Goal: Task Accomplishment & Management: Manage account settings

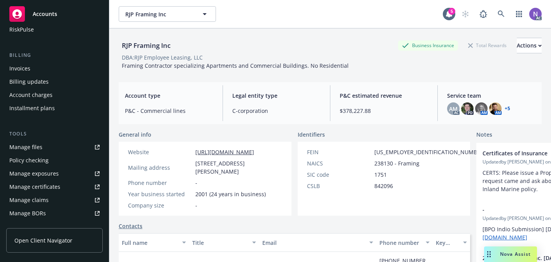
scroll to position [121, 0]
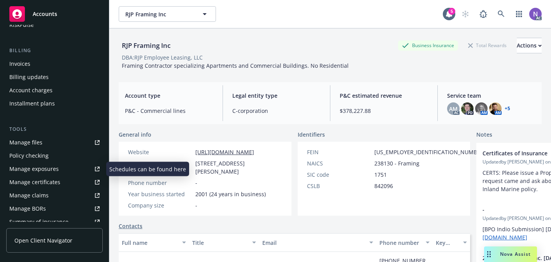
click at [63, 171] on link "Manage exposures" at bounding box center [54, 169] width 96 height 12
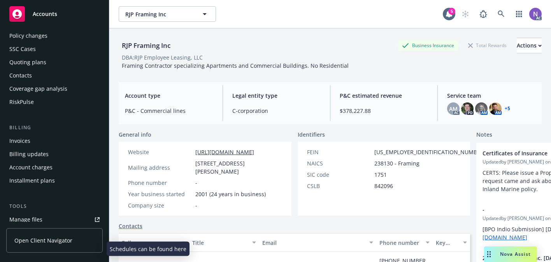
scroll to position [42, 0]
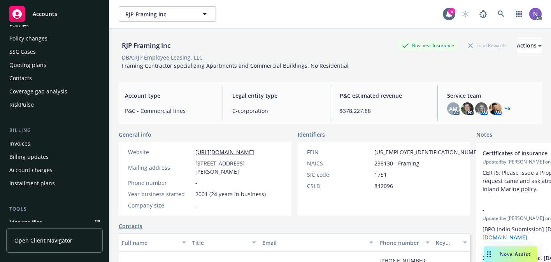
click at [49, 64] on div "Quoting plans" at bounding box center [54, 65] width 90 height 12
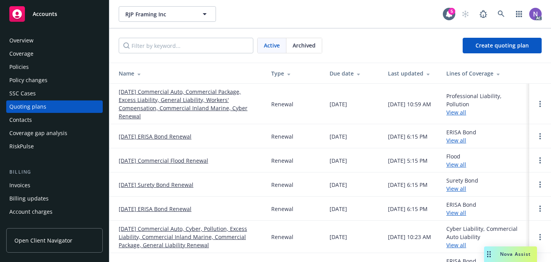
click at [193, 94] on link "12/01/25 Commercial Auto, Commercial Package, Excess Liability, General Liabili…" at bounding box center [189, 104] width 140 height 33
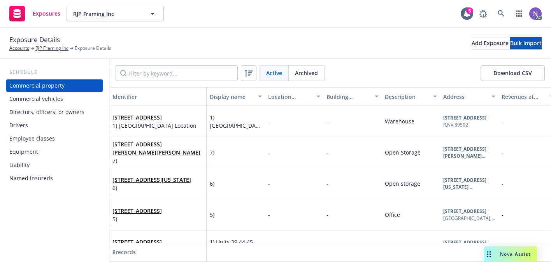
click at [65, 123] on div "Drivers" at bounding box center [54, 125] width 90 height 12
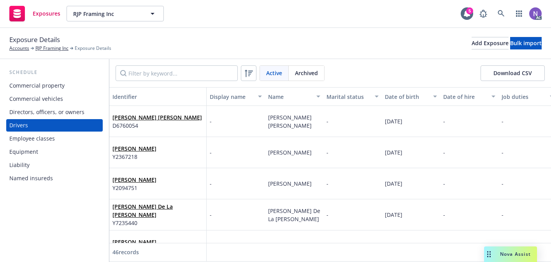
click at [290, 73] on div "Archived" at bounding box center [306, 73] width 35 height 15
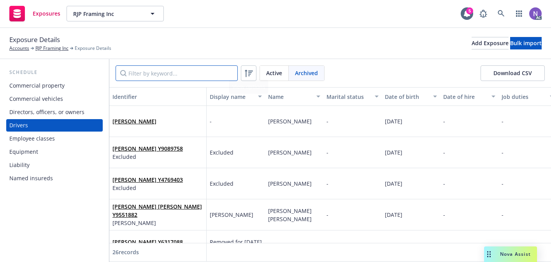
click at [186, 71] on input "Filter by keyword..." at bounding box center [177, 73] width 122 height 16
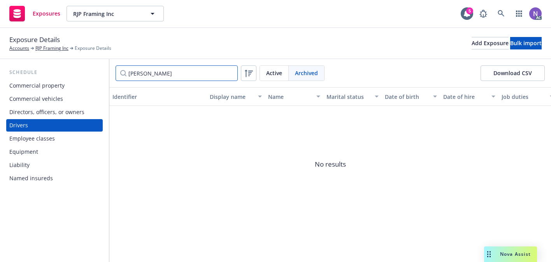
type input "joe"
click at [267, 73] on span "Active" at bounding box center [274, 73] width 16 height 8
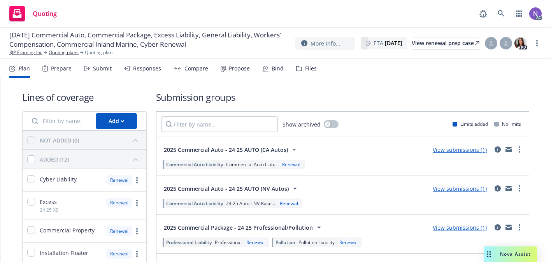
click at [312, 73] on div "Files" at bounding box center [306, 68] width 21 height 19
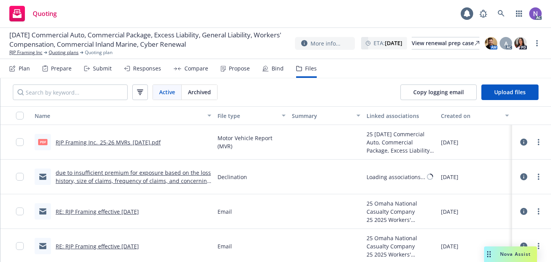
click at [520, 102] on div "Copy logging email Upload files" at bounding box center [469, 92] width 163 height 28
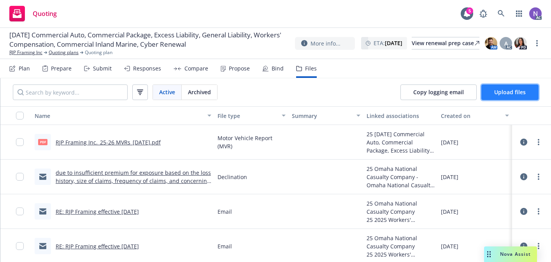
click at [514, 94] on span "Upload files" at bounding box center [510, 91] width 32 height 7
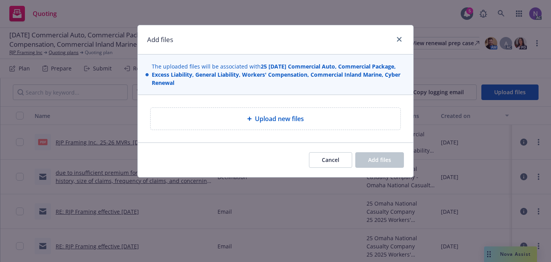
click at [224, 116] on div "Upload new files" at bounding box center [275, 118] width 237 height 9
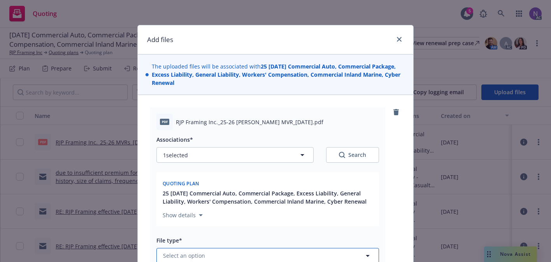
click at [214, 257] on button "Select an option" at bounding box center [267, 256] width 222 height 16
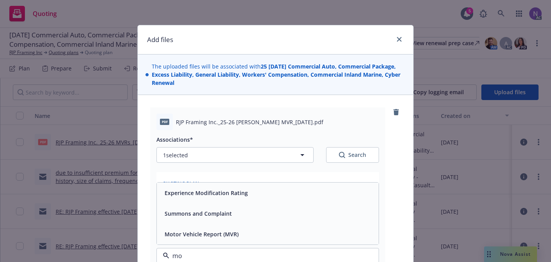
type input "mot"
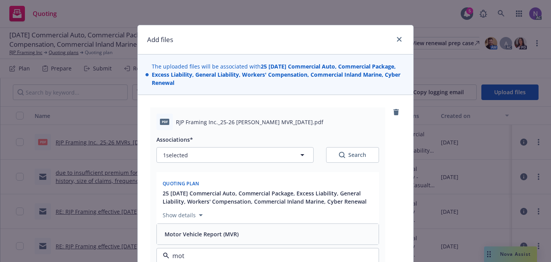
click at [234, 238] on div "Motor Vehicle Report (MVR)" at bounding box center [200, 233] width 79 height 11
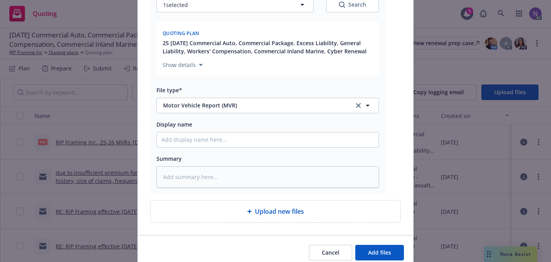
scroll to position [154, 0]
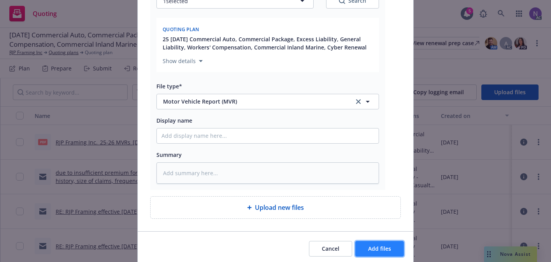
click at [379, 249] on span "Add files" at bounding box center [379, 248] width 23 height 7
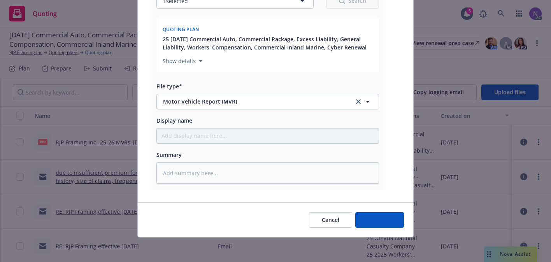
type textarea "x"
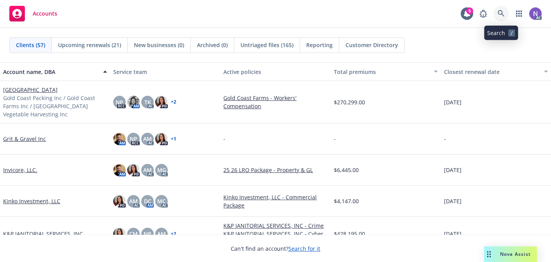
click at [499, 14] on icon at bounding box center [500, 13] width 7 height 7
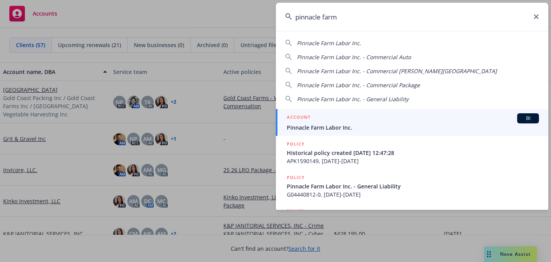
type input "pinnacle farm"
click at [396, 114] on div "ACCOUNT BI" at bounding box center [413, 118] width 252 height 10
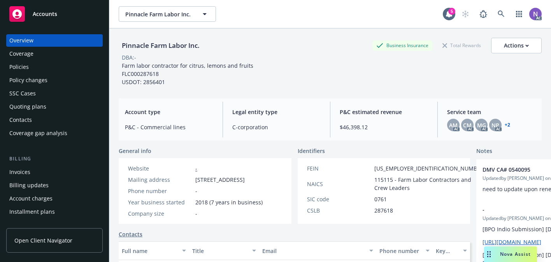
click at [35, 110] on div "Quoting plans" at bounding box center [27, 106] width 37 height 12
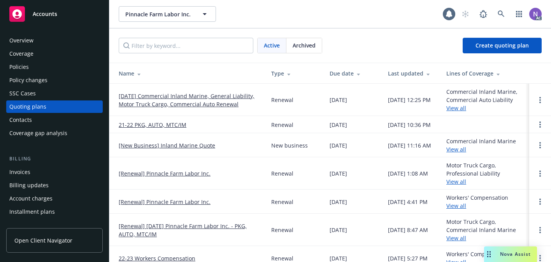
click at [217, 107] on link "[DATE] Commercial Inland Marine, General Liability, Motor Truck Cargo, Commerci…" at bounding box center [189, 100] width 140 height 16
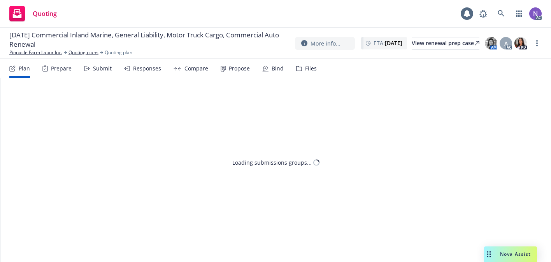
click at [298, 68] on icon at bounding box center [298, 68] width 5 height 5
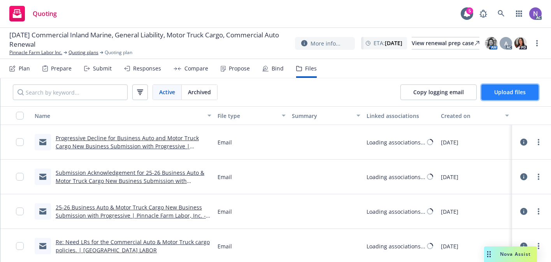
click at [503, 92] on span "Upload files" at bounding box center [510, 91] width 32 height 7
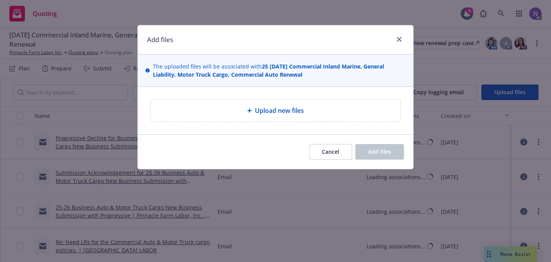
click at [249, 103] on div "Upload new files" at bounding box center [276, 111] width 250 height 22
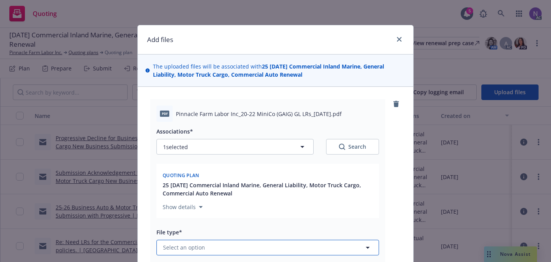
click at [204, 240] on button "Select an option" at bounding box center [267, 248] width 222 height 16
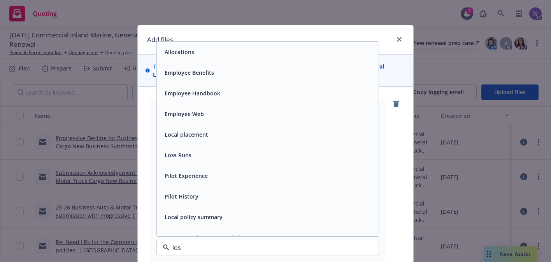
type input "loss"
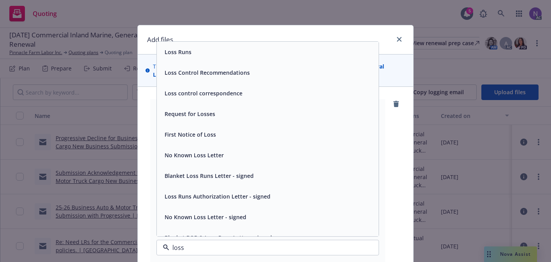
click at [280, 53] on div "Loss Runs" at bounding box center [267, 51] width 212 height 11
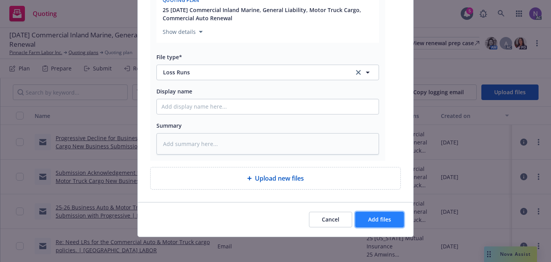
click at [379, 213] on button "Add files" at bounding box center [379, 220] width 49 height 16
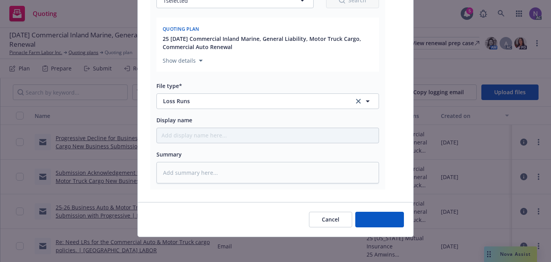
type textarea "x"
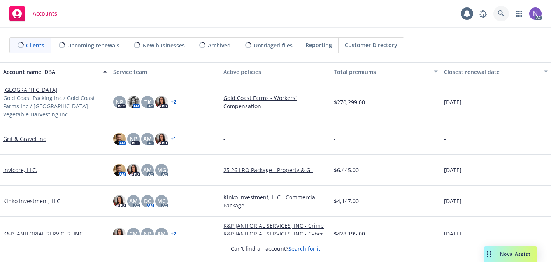
click at [500, 7] on link at bounding box center [501, 14] width 16 height 16
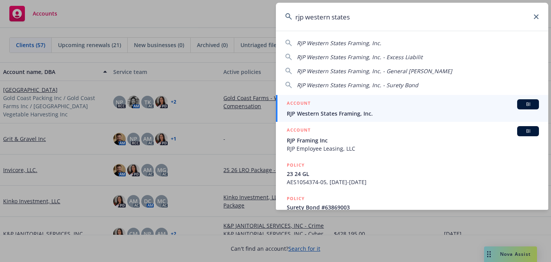
type input "rjp western states"
click at [441, 115] on span "RJP Western States Framing, Inc." at bounding box center [413, 113] width 252 height 8
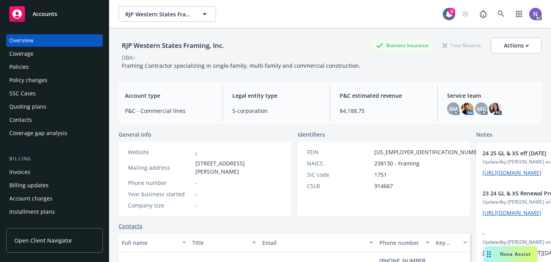
click at [60, 103] on div "Quoting plans" at bounding box center [54, 106] width 90 height 12
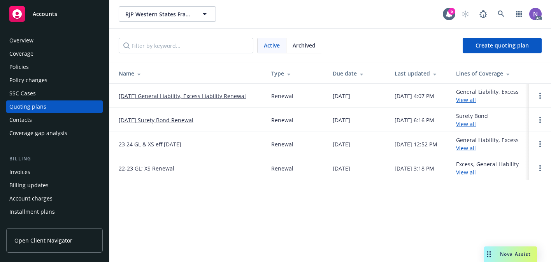
click at [141, 90] on td "12/01/25 General Liability, Excess Liability Renewal" at bounding box center [187, 96] width 156 height 24
click at [141, 95] on link "12/01/25 General Liability, Excess Liability Renewal" at bounding box center [182, 96] width 127 height 8
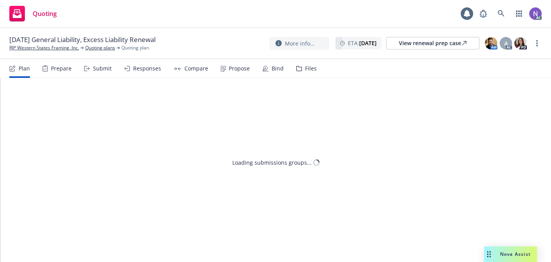
click at [307, 70] on div "Files" at bounding box center [311, 68] width 12 height 6
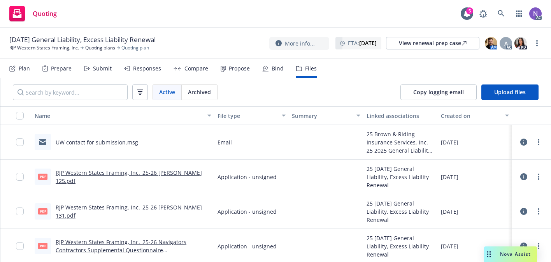
scroll to position [36, 0]
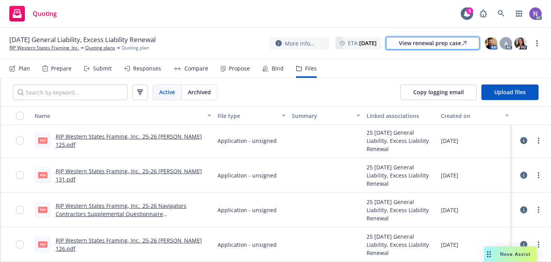
click at [449, 45] on div "View renewal prep case" at bounding box center [433, 43] width 68 height 12
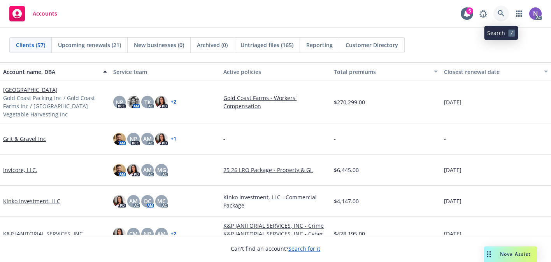
click at [505, 13] on link at bounding box center [501, 14] width 16 height 16
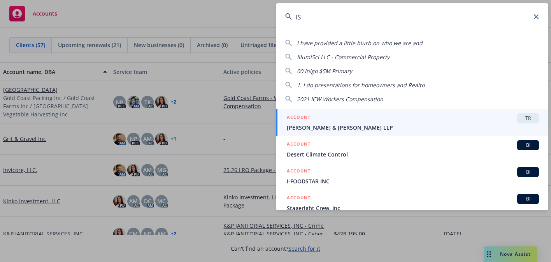
type input "I"
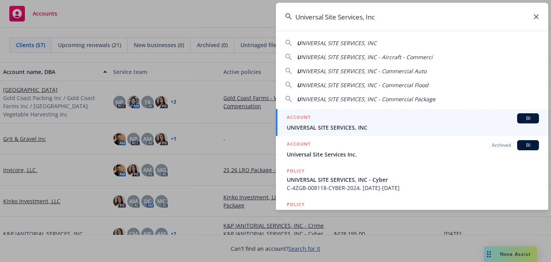
type input "Universal Site Services, Inc"
click at [427, 119] on div "ACCOUNT BI" at bounding box center [413, 118] width 252 height 10
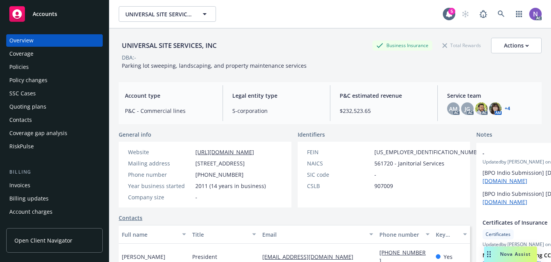
click at [41, 61] on div "Policies" at bounding box center [54, 67] width 90 height 12
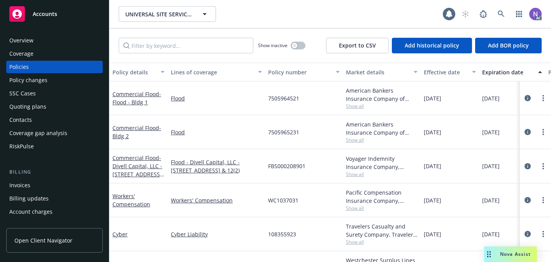
click at [66, 77] on div "Policy changes" at bounding box center [54, 80] width 90 height 12
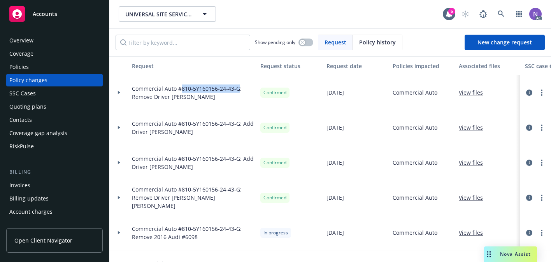
drag, startPoint x: 238, startPoint y: 90, endPoint x: 181, endPoint y: 90, distance: 57.2
click at [181, 90] on span "Commercial Auto #810-5Y160156-24-43-G: Remove Driver [PERSON_NAME]" at bounding box center [193, 92] width 122 height 16
copy span "810-5Y160156-24-43-G"
click at [513, 42] on span "New change request" at bounding box center [504, 42] width 54 height 7
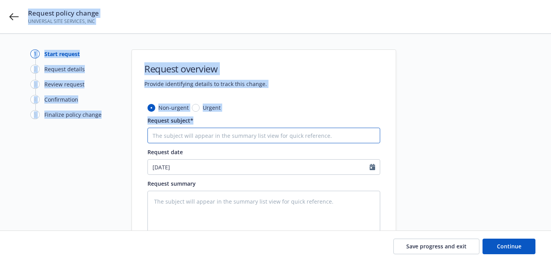
click at [257, 131] on input "Request subject*" at bounding box center [263, 136] width 233 height 16
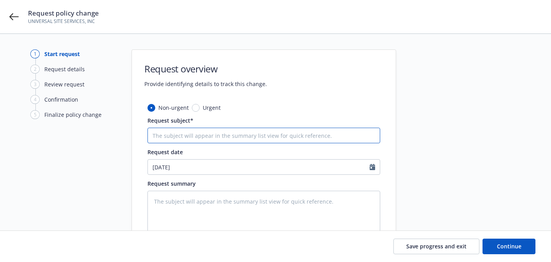
click at [257, 131] on input "Request subject*" at bounding box center [263, 136] width 233 height 16
paste input "810-5Y160156-24-43-G"
type textarea "x"
type input "810-5Y160156-24-43-G"
type textarea "x"
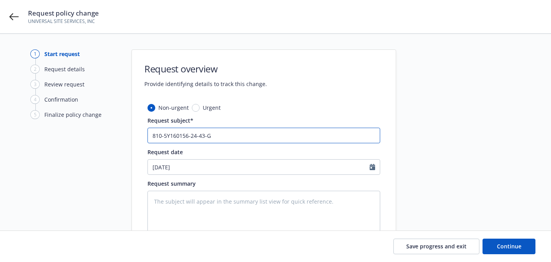
type input "810-5Y160156-24-43-G"
click at [151, 138] on input "810-5Y160156-24-43-G" at bounding box center [263, 136] width 233 height 16
type textarea "x"
type input "C810-5Y160156-24-43-G"
type textarea "x"
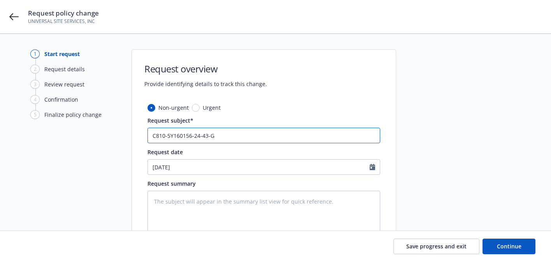
type input "CO810-5Y160156-24-43-G"
type textarea "x"
type input "COM810-5Y160156-24-43-G"
type textarea "x"
type input "COMA810-5Y160156-24-43-G"
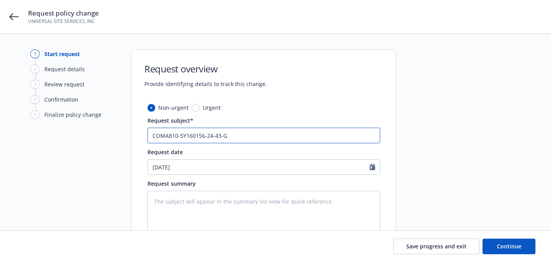
type textarea "x"
paste input "ommercial Auto"
type input "Commercial Auto810-5Y160156-24-43-G"
type textarea "x"
type input "Commercial Auto 810-5Y160156-24-43-G"
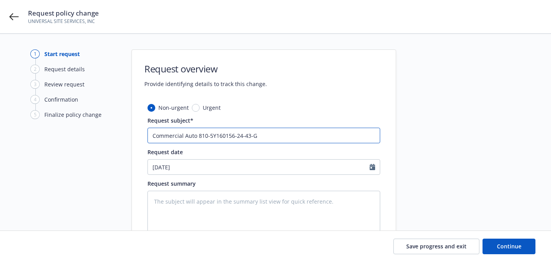
click at [268, 137] on input "Commercial Auto 810-5Y160156-24-43-G" at bounding box center [263, 136] width 233 height 16
type textarea "x"
type input "Commercial Auto 810-5Y160156-24-43-G"
type textarea "x"
type input "Commercial Auto 810-5Y160156-24-43-G:"
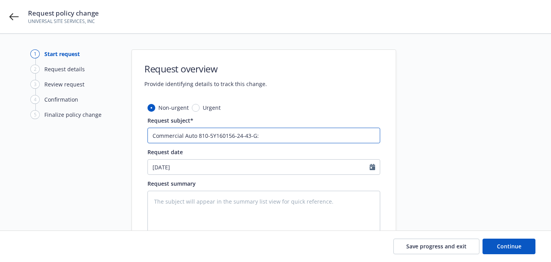
type textarea "x"
type input "Commercial Auto 810-5Y160156-24-43-G:"
type textarea "x"
type input "Commercial Auto 810-5Y160156-24-43-G: A"
type textarea "x"
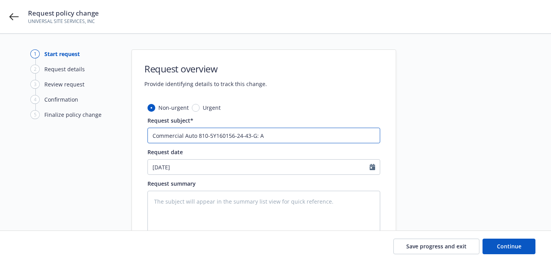
type input "Commercial Auto 810-5Y160156-24-43-G: Ad"
type textarea "x"
type input "Commercial Auto 810-5Y160156-24-43-G: Add"
type textarea "x"
type input "Commercial Auto 810-5Y160156-24-43-G: Add"
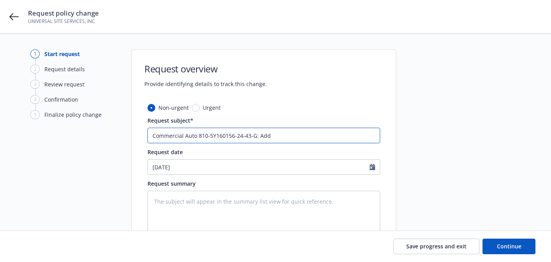
type textarea "x"
type input "Commercial Auto 810-5Y160156-24-43-G: Add D"
type textarea "x"
type input "Commercial Auto 810-5Y160156-24-43-G: Add Dr"
type textarea "x"
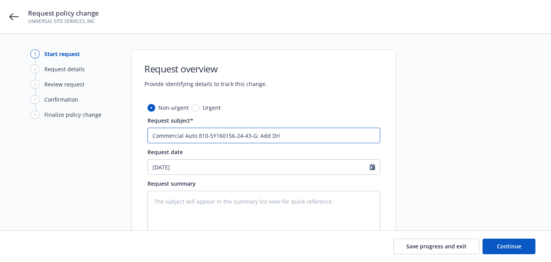
type input "Commercial Auto 810-5Y160156-24-43-G: Add Driv"
type textarea "x"
type input "Commercial Auto 810-5Y160156-24-43-G: Add Drive"
type textarea "x"
type input "Commercial Auto 810-5Y160156-24-43-G: Add Driver"
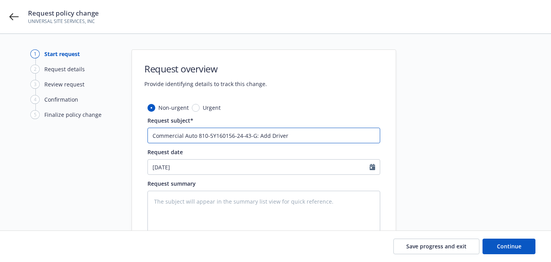
type textarea "x"
type input "Commercial Auto 810-5Y160156-24-43-G: Add Driver"
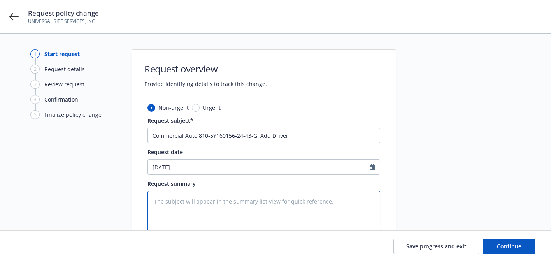
click at [278, 204] on textarea at bounding box center [263, 214] width 233 height 46
paste textarea "Name: [PERSON_NAME] De [PERSON_NAME] [PERSON_NAME] DOB: [DEMOGRAPHIC_DATA] CA D…"
type textarea "x"
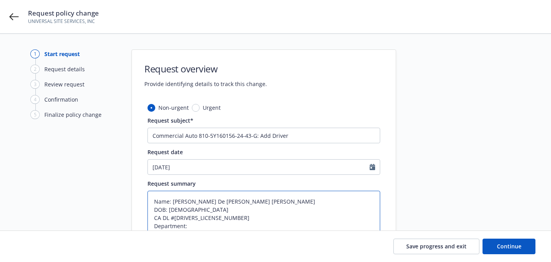
drag, startPoint x: 264, startPoint y: 201, endPoint x: 173, endPoint y: 197, distance: 91.1
click at [173, 197] on textarea "Name: [PERSON_NAME] De [PERSON_NAME] [PERSON_NAME] DOB: [DEMOGRAPHIC_DATA] CA D…" at bounding box center [263, 218] width 233 height 54
type textarea "Name: [PERSON_NAME] De [PERSON_NAME] [PERSON_NAME] DOB: [DEMOGRAPHIC_DATA] CA D…"
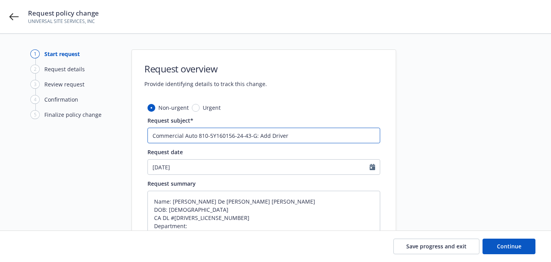
click at [313, 135] on input "Commercial Auto 810-5Y160156-24-43-G: Add Driver" at bounding box center [263, 136] width 233 height 16
paste input "[PERSON_NAME] De [PERSON_NAME] [PERSON_NAME]"
type textarea "x"
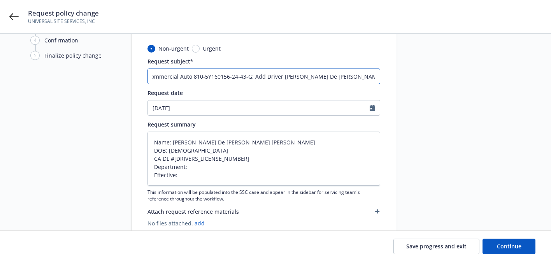
scroll to position [60, 0]
type input "Commercial Auto 810-5Y160156-24-43-G: Add Driver [PERSON_NAME] De [PERSON_NAME]…"
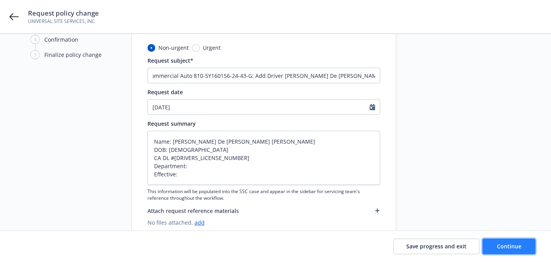
click at [485, 247] on button "Continue" at bounding box center [508, 246] width 53 height 16
type textarea "x"
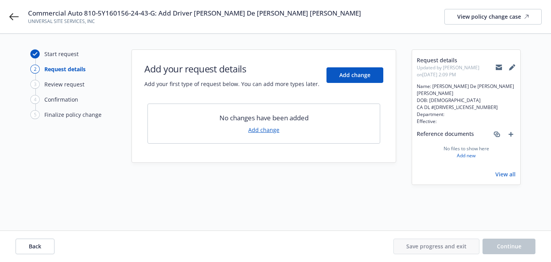
click at [498, 67] on icon at bounding box center [499, 67] width 6 height 6
